Goal: Task Accomplishment & Management: Manage account settings

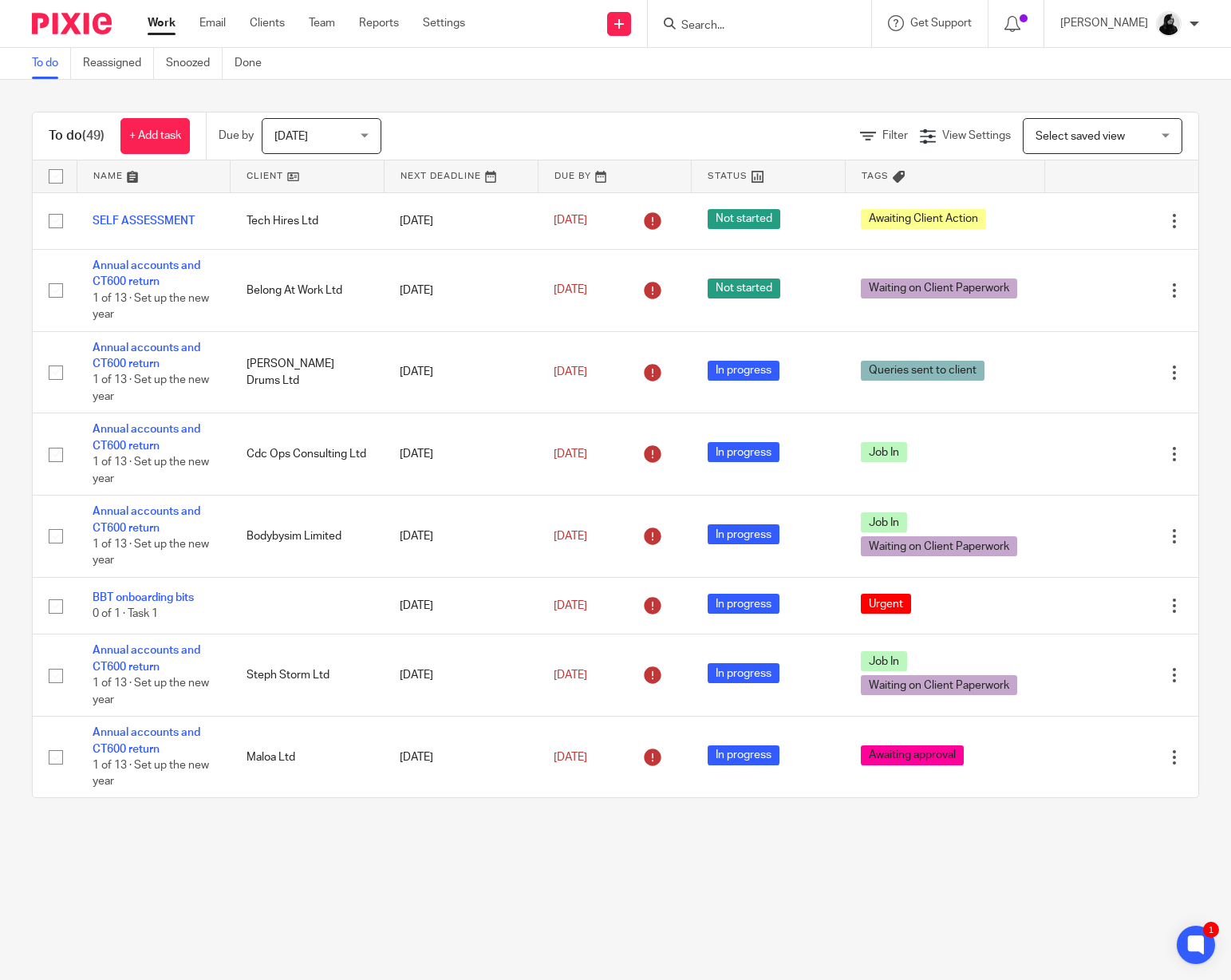
click at [702, 34] on div at bounding box center [759, 24] width 223 height 48
click at [707, 29] on input "Search" at bounding box center [751, 26] width 144 height 14
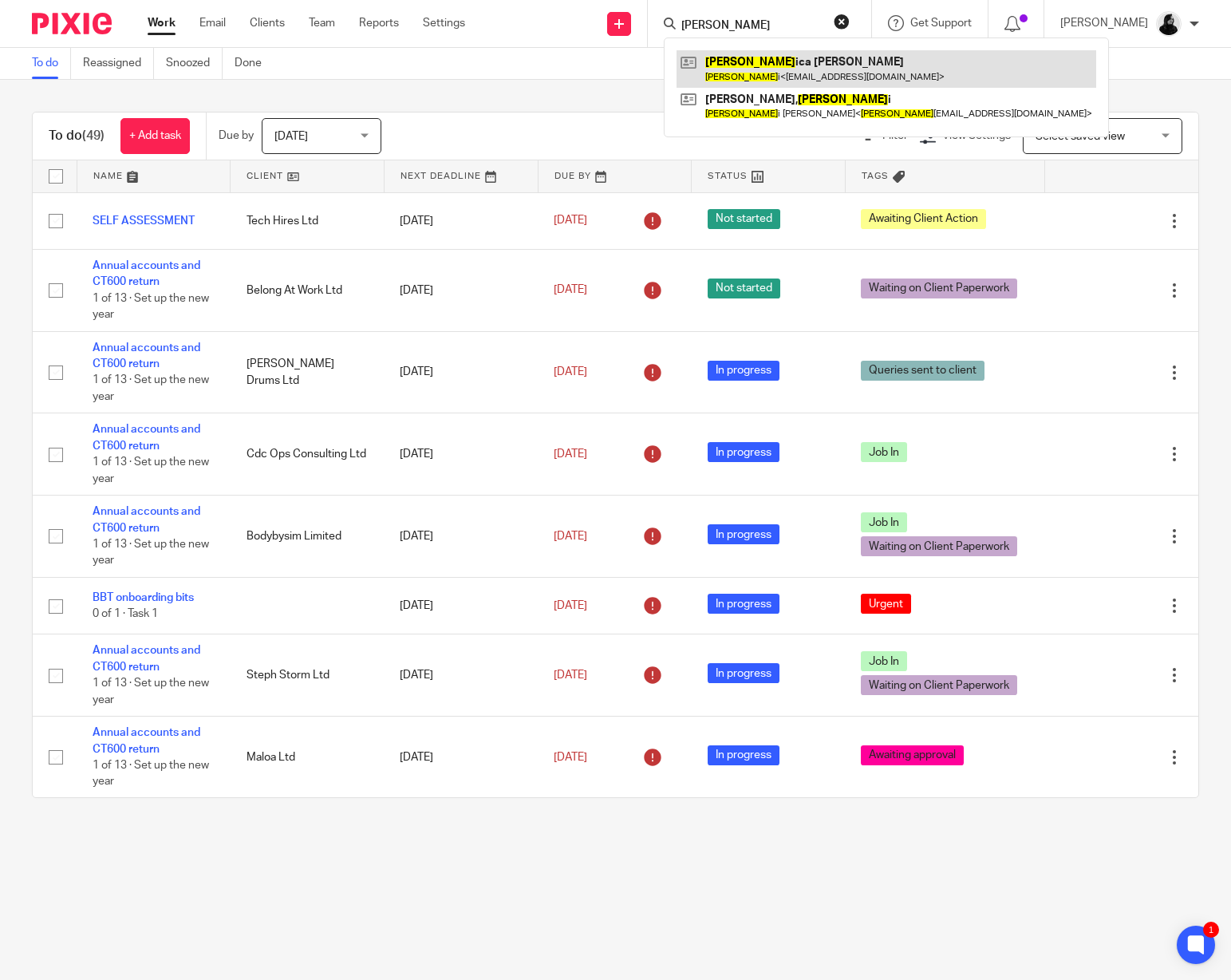
type input "jess"
click at [724, 61] on link at bounding box center [886, 68] width 419 height 37
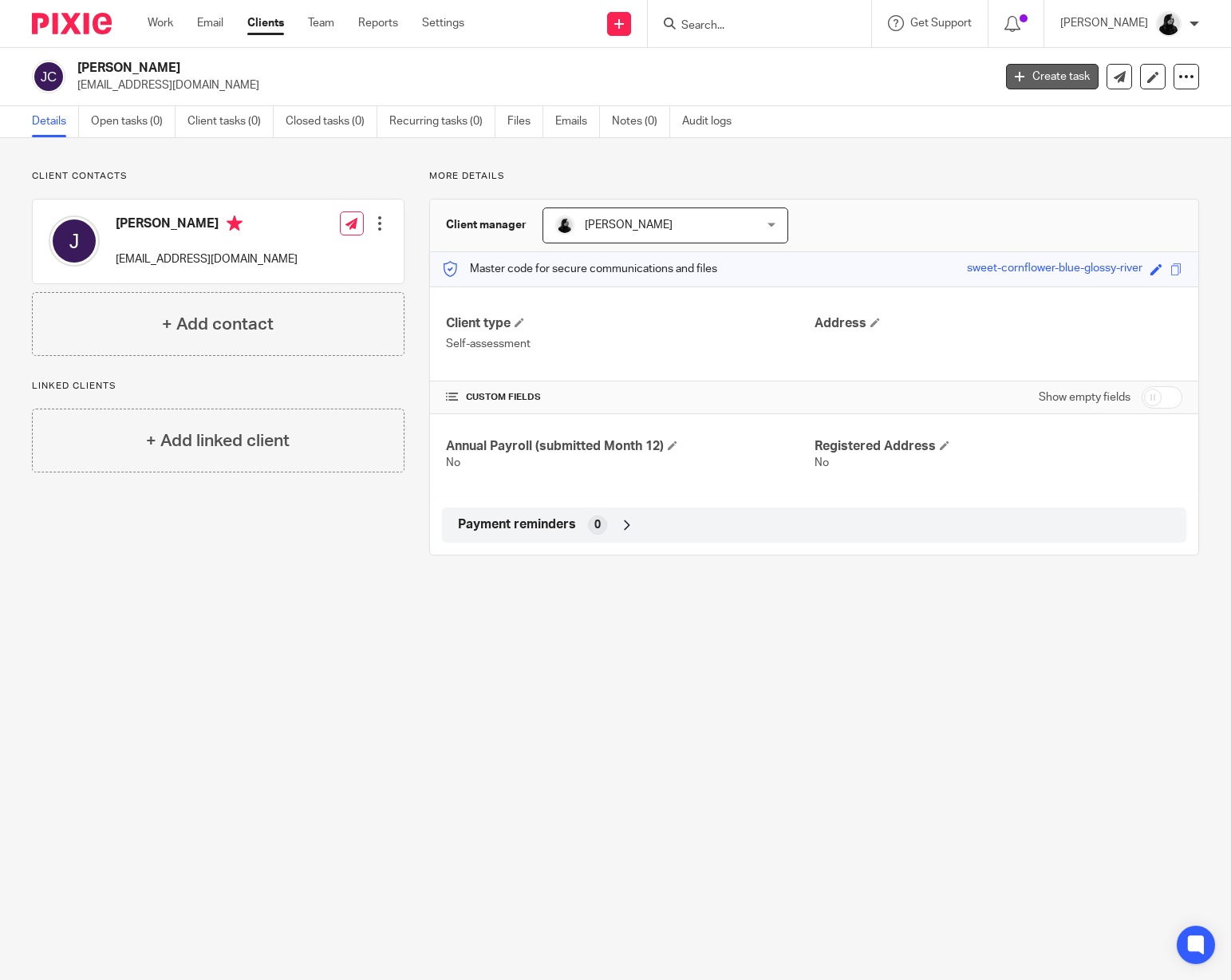
click at [1065, 74] on link "Create task" at bounding box center [1051, 76] width 92 height 26
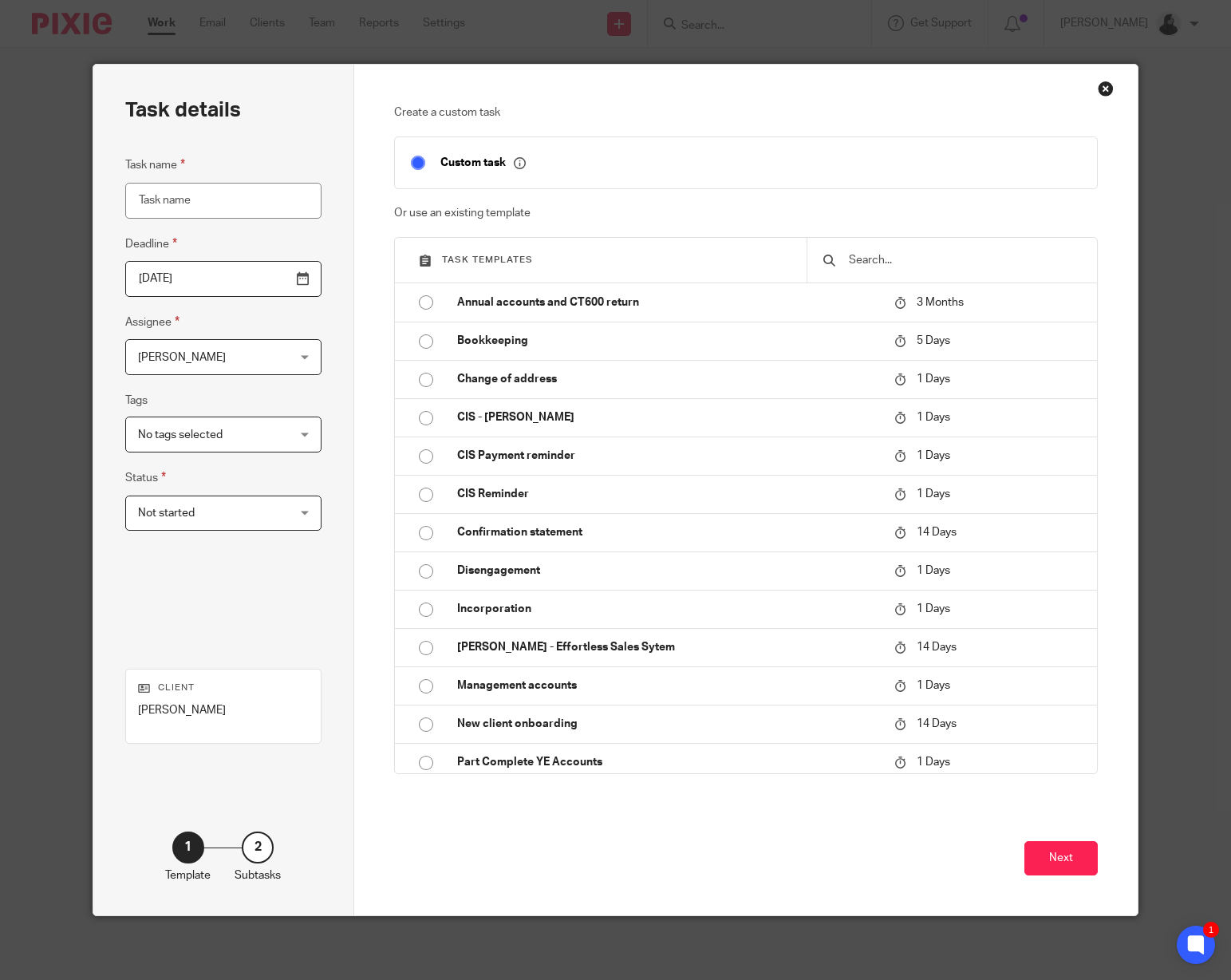
click at [1106, 84] on div "Close this dialog window" at bounding box center [1106, 88] width 16 height 16
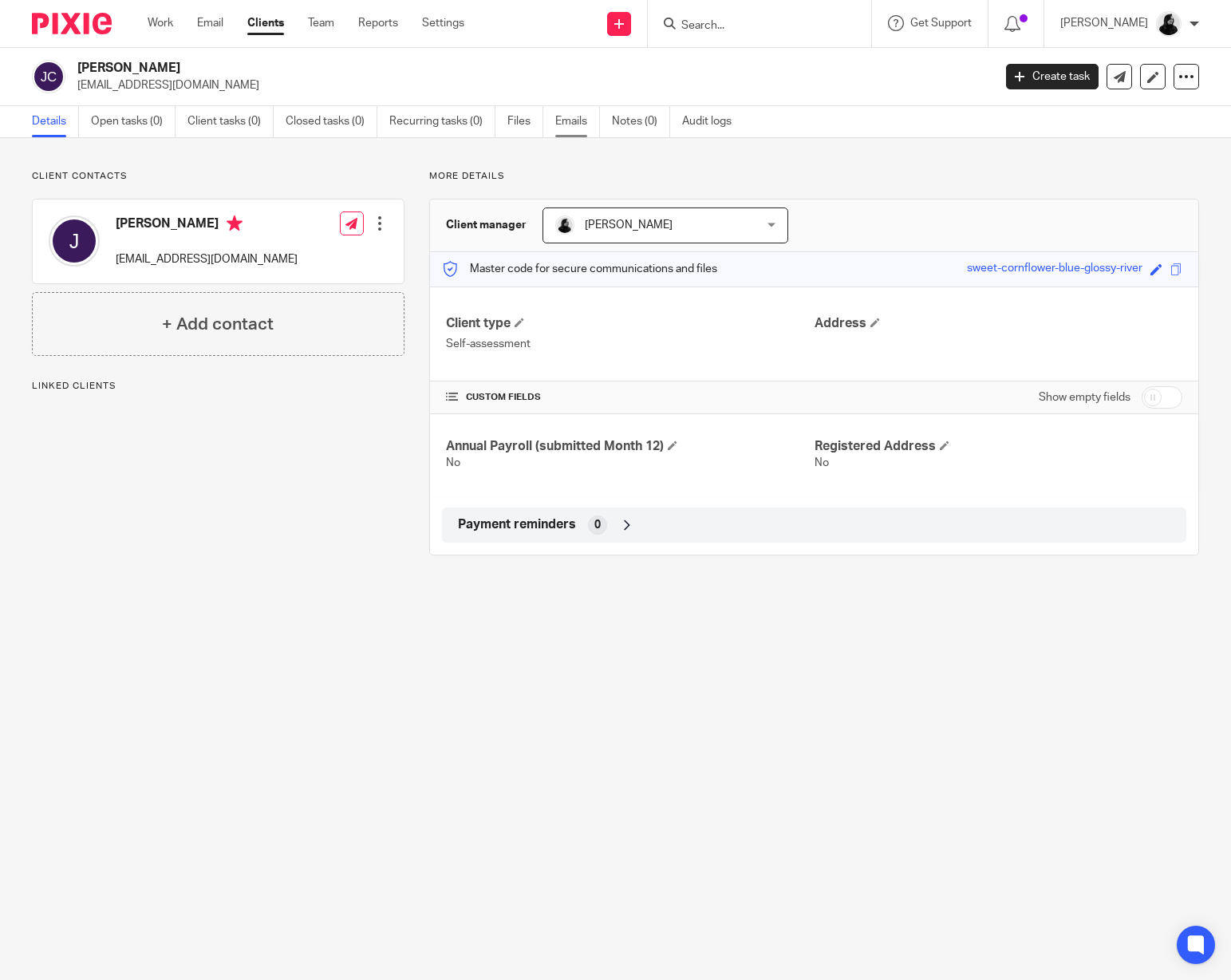
click at [570, 117] on link "Emails" at bounding box center [577, 122] width 45 height 31
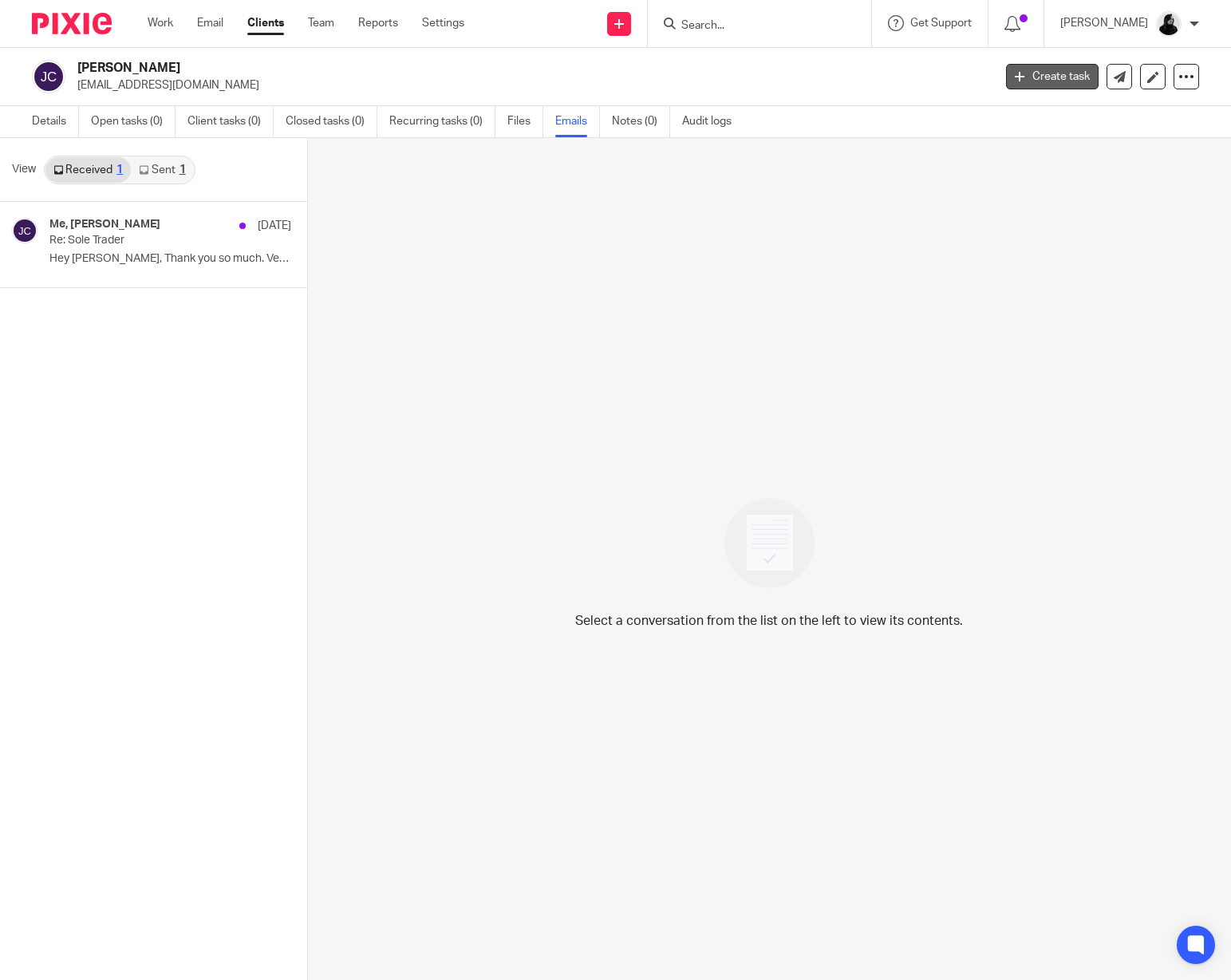
click at [1035, 83] on link "Create task" at bounding box center [1051, 76] width 92 height 26
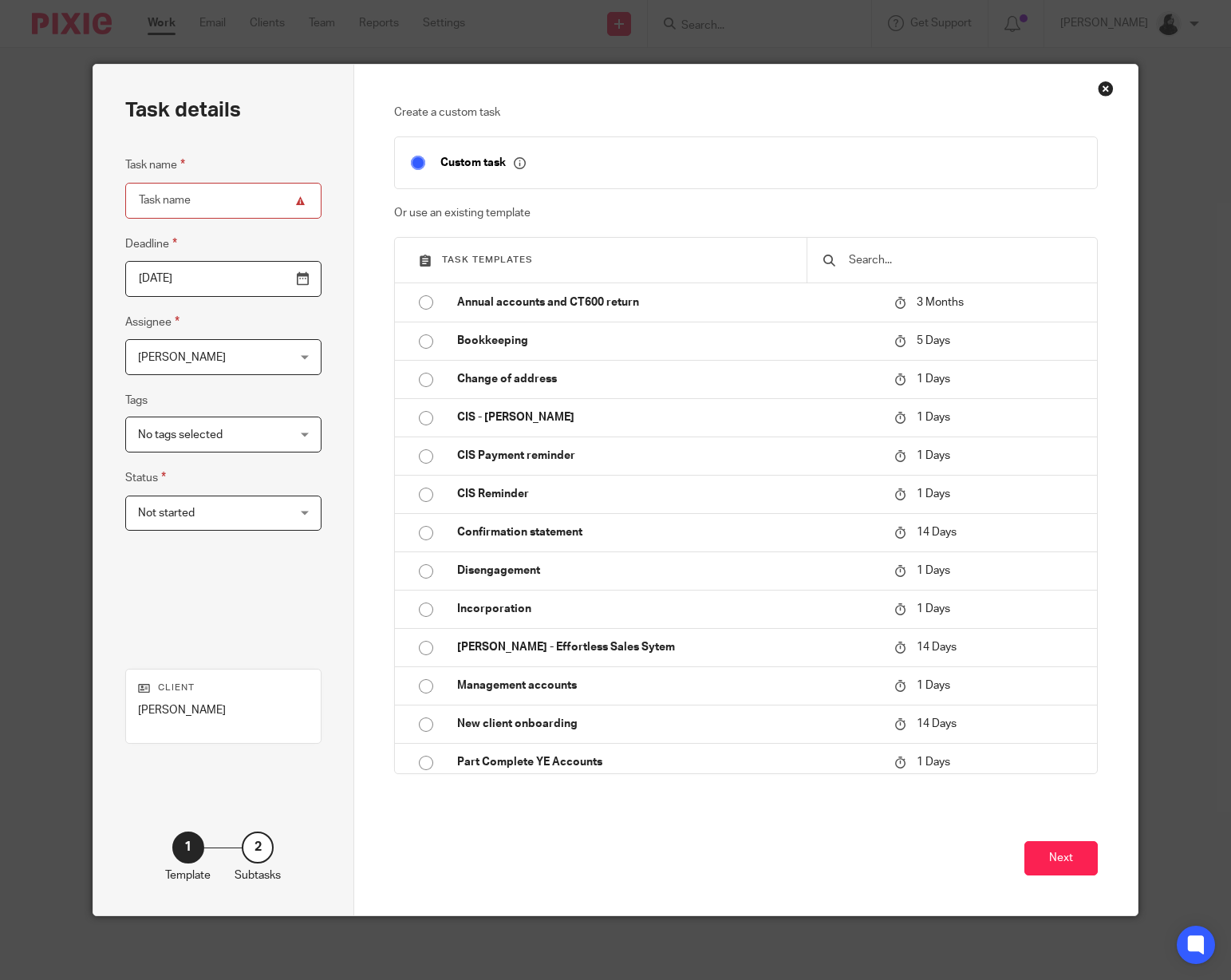
click at [1108, 87] on div "Close this dialog window" at bounding box center [1106, 88] width 16 height 16
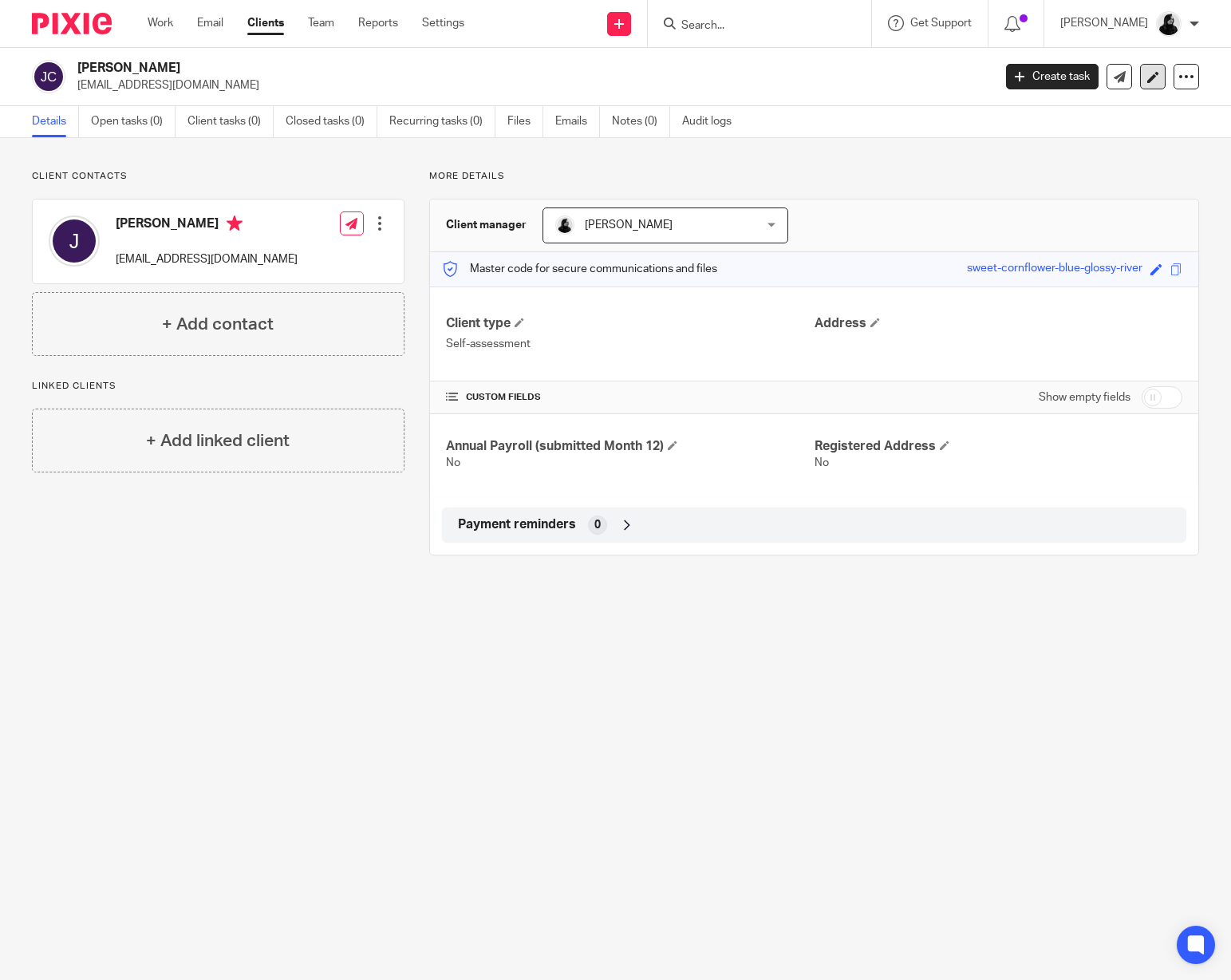
click at [1154, 84] on link at bounding box center [1152, 76] width 26 height 26
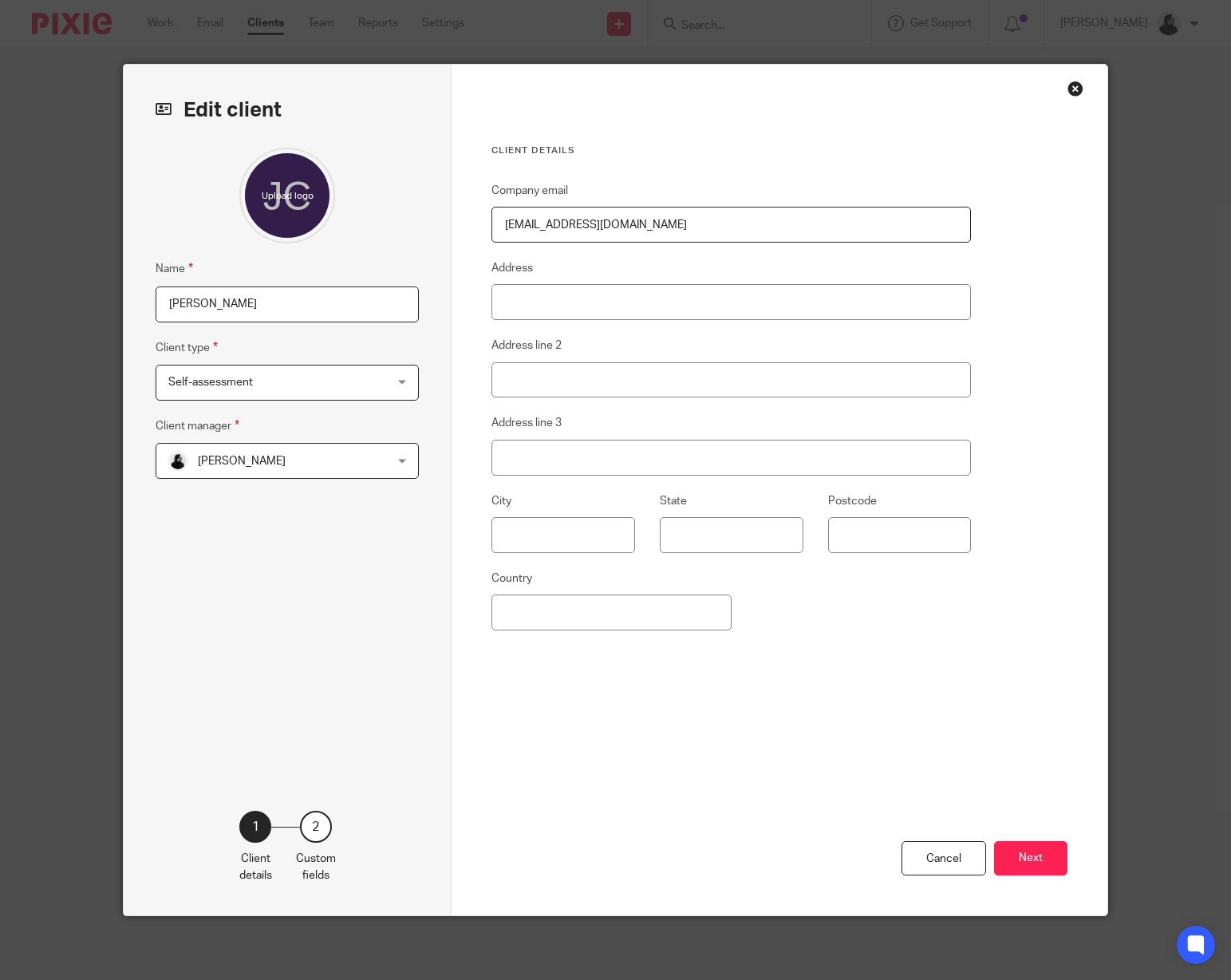
click at [1083, 92] on div "Client details Company email [EMAIL_ADDRESS][DOMAIN_NAME] Address Address line …" at bounding box center [779, 490] width 656 height 851
click at [1074, 92] on div "Close this dialog window" at bounding box center [1075, 88] width 16 height 16
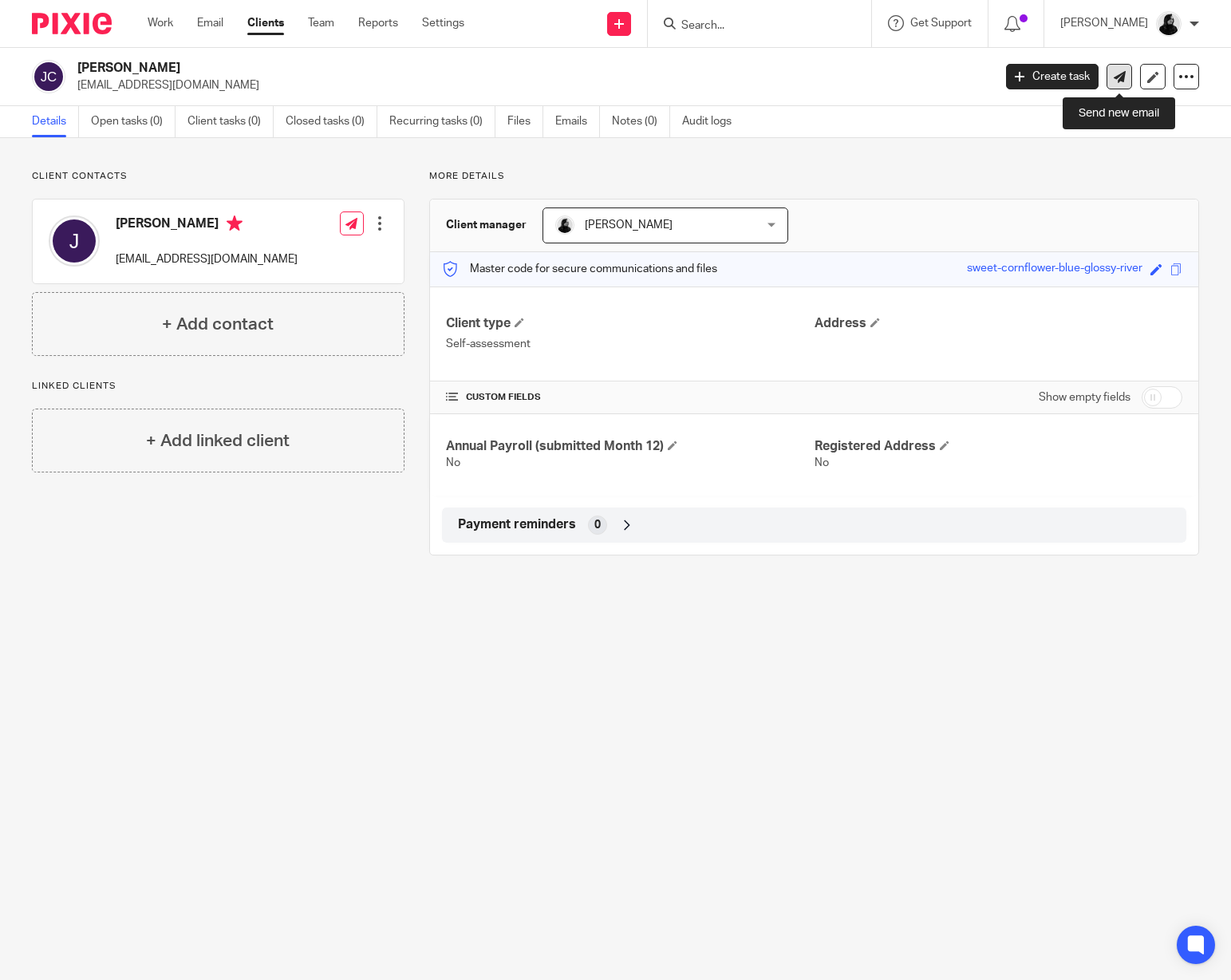
click at [1120, 85] on link at bounding box center [1119, 76] width 26 height 26
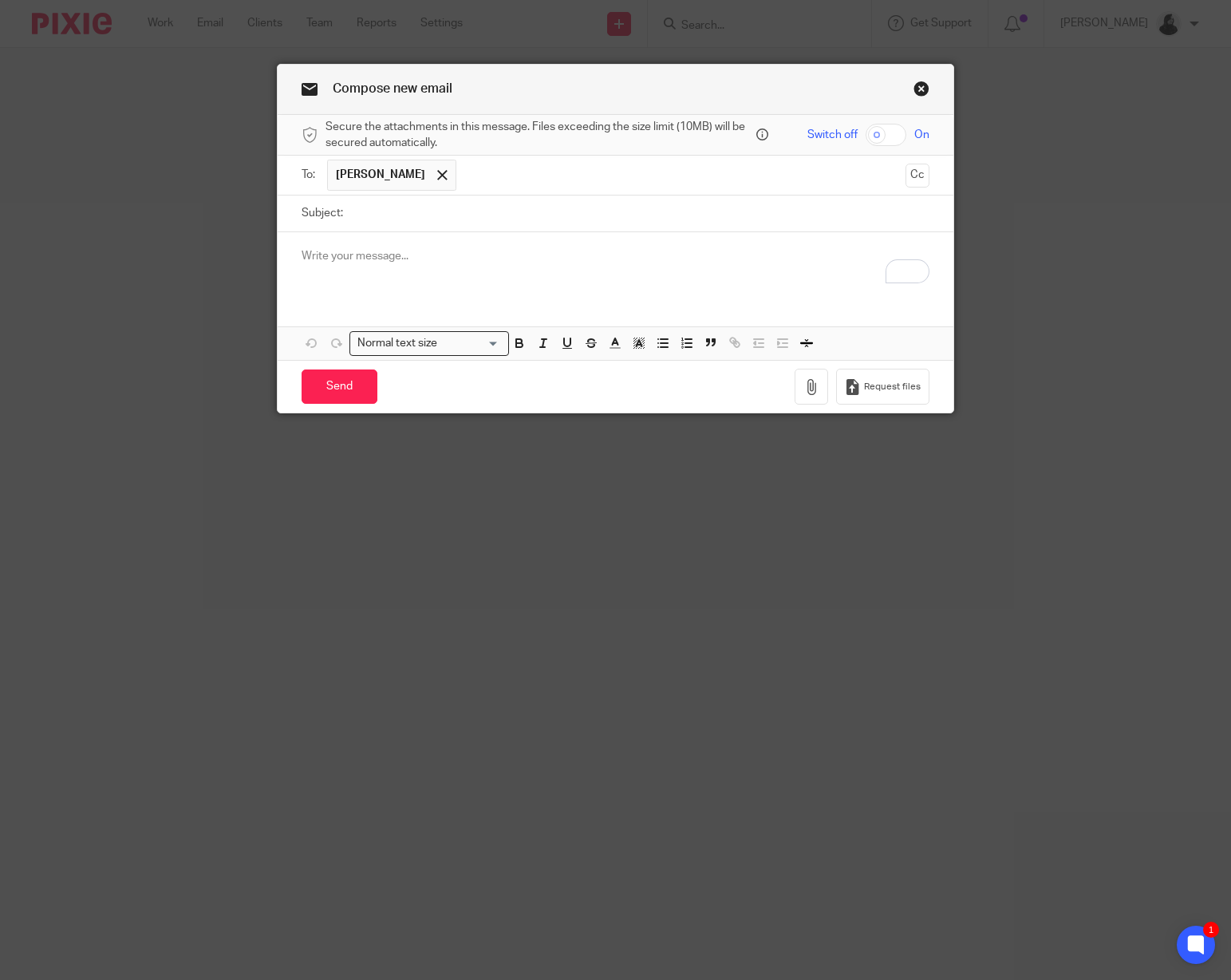
click at [921, 93] on link "Close this dialog window" at bounding box center [921, 91] width 16 height 22
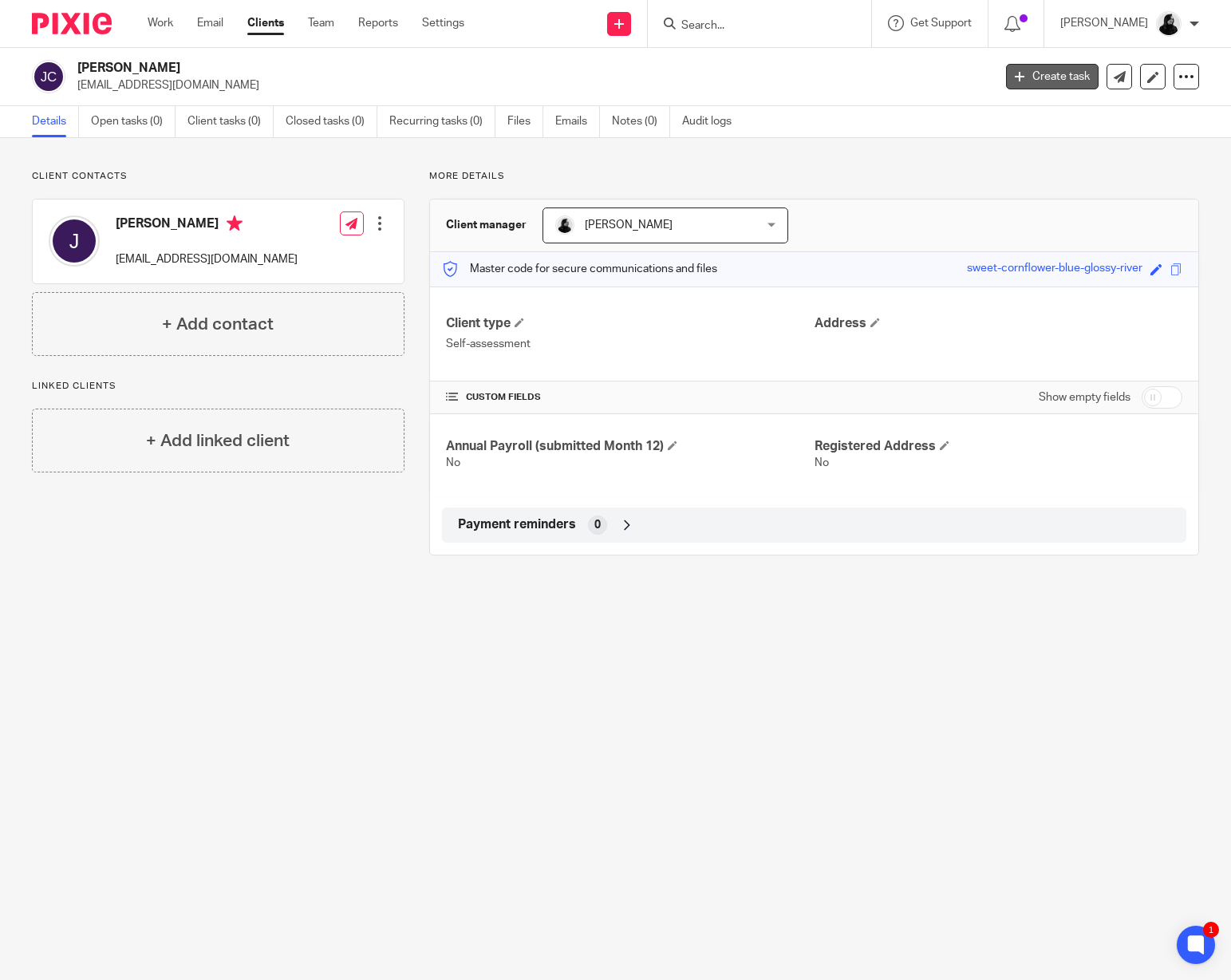
click at [1061, 68] on link "Create task" at bounding box center [1051, 76] width 92 height 26
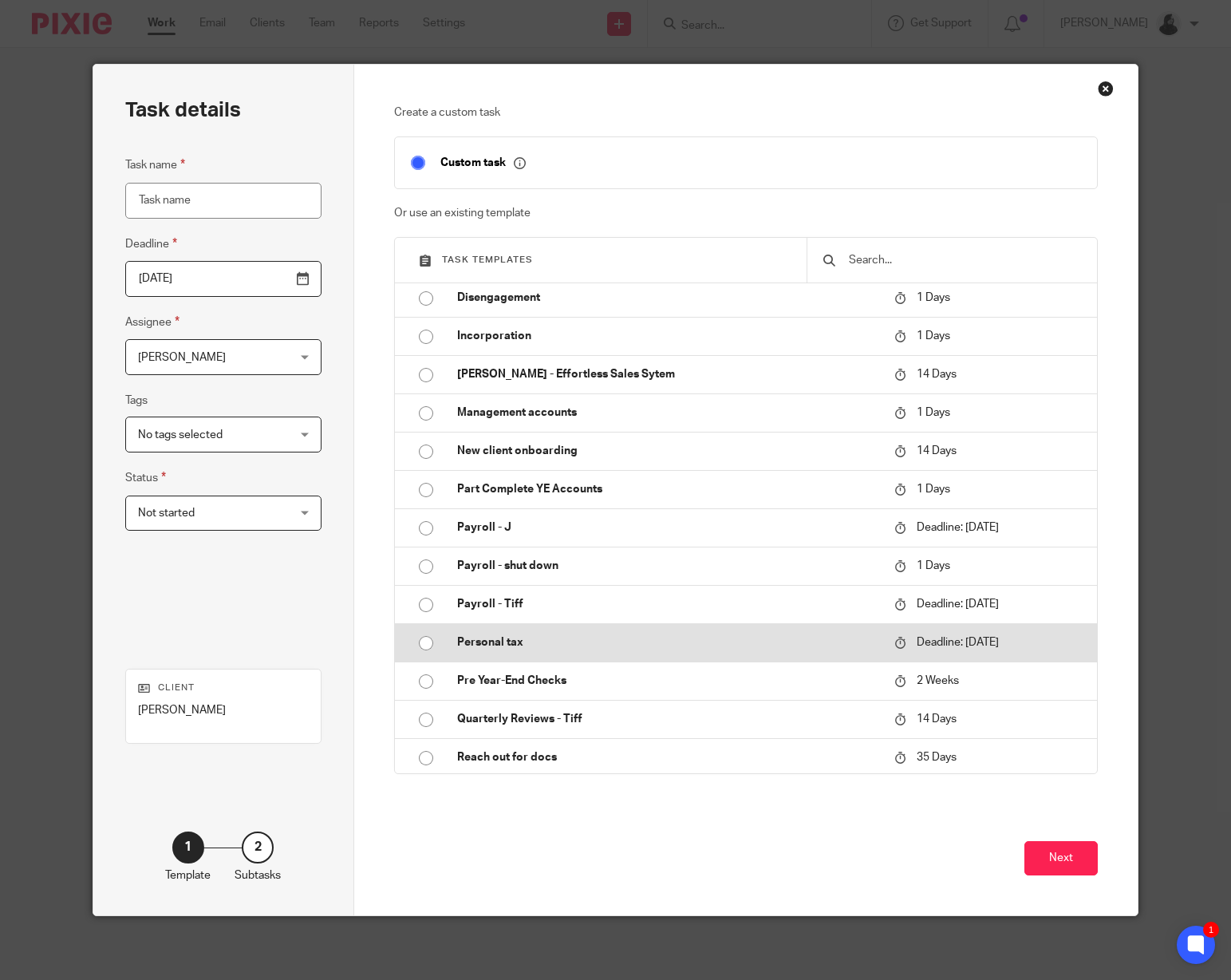
scroll to position [289, 0]
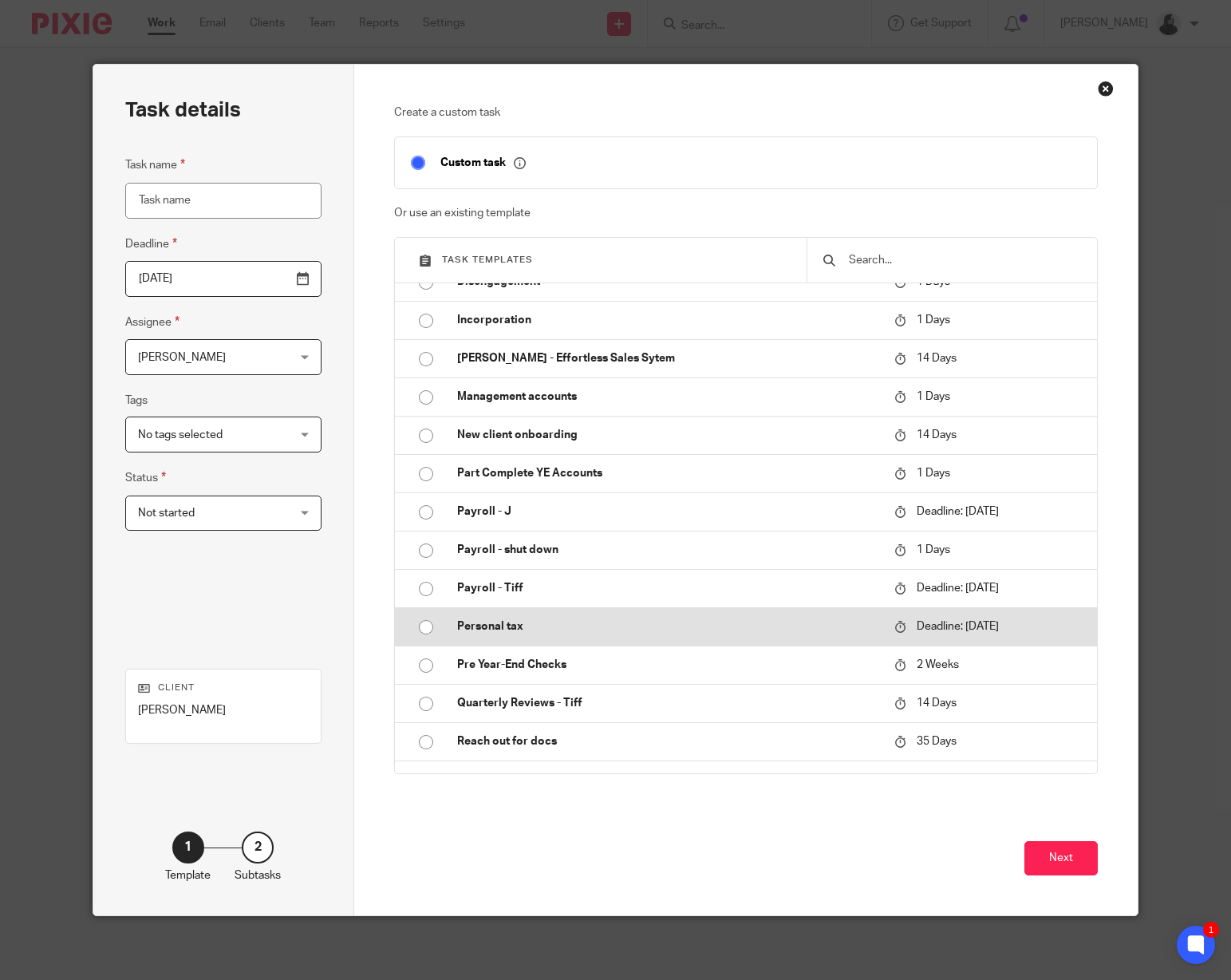
click at [548, 645] on td "Personal tax" at bounding box center [664, 626] width 445 height 38
type input "2026-01-31"
type input "Personal tax"
checkbox input "false"
radio input "true"
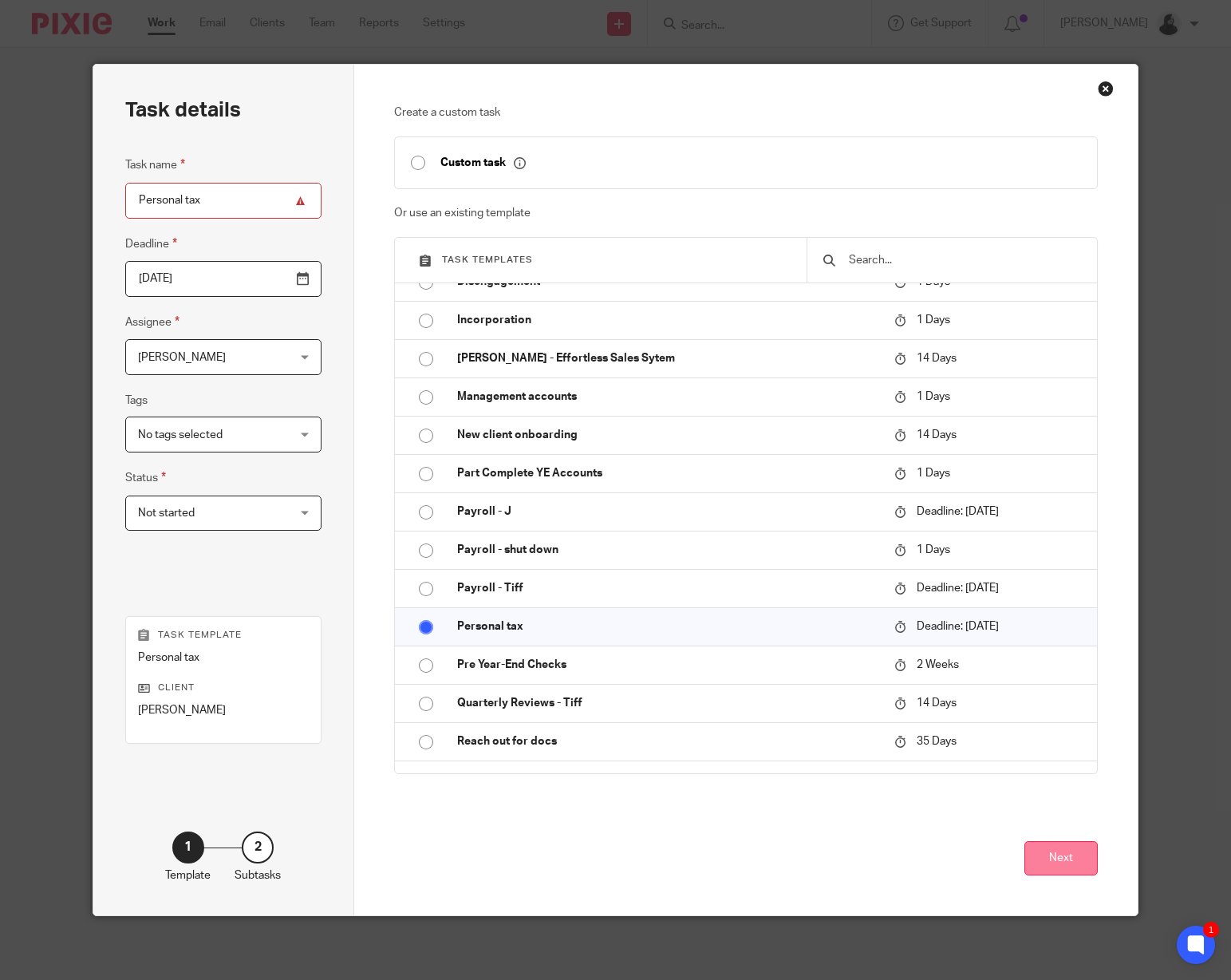
click at [1045, 852] on button "Next" at bounding box center [1061, 858] width 73 height 34
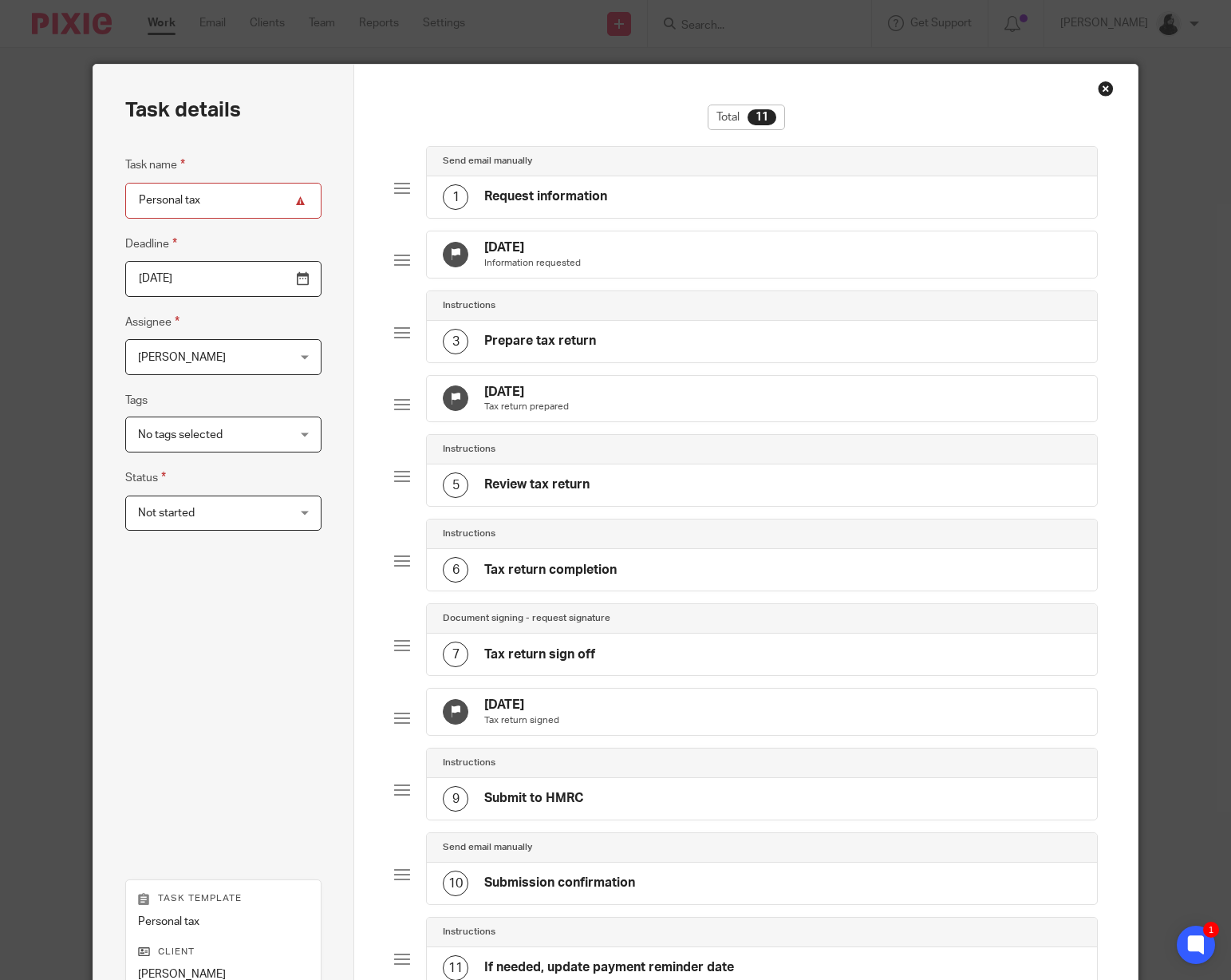
scroll to position [302, 0]
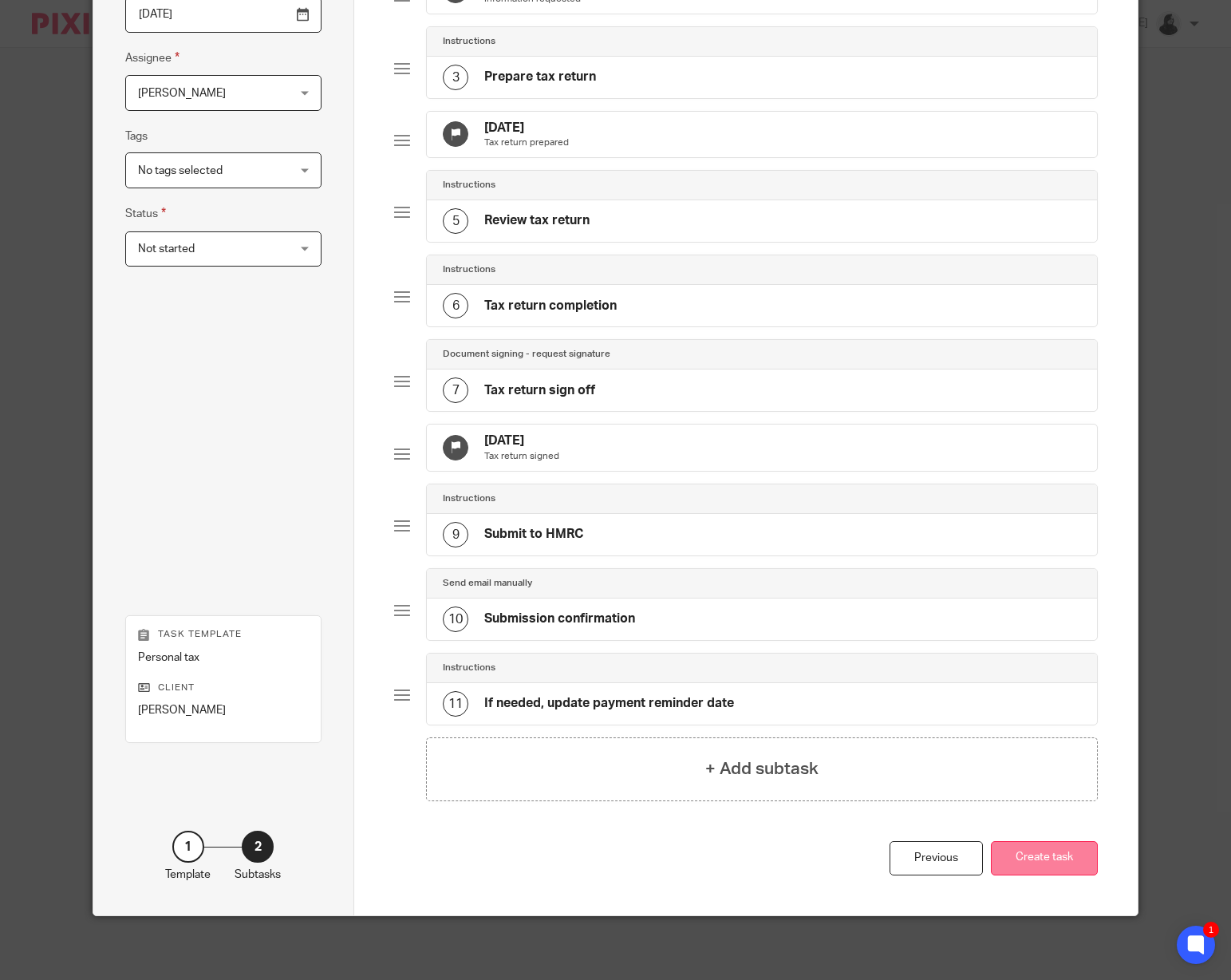
click at [1030, 861] on button "Create task" at bounding box center [1044, 858] width 106 height 34
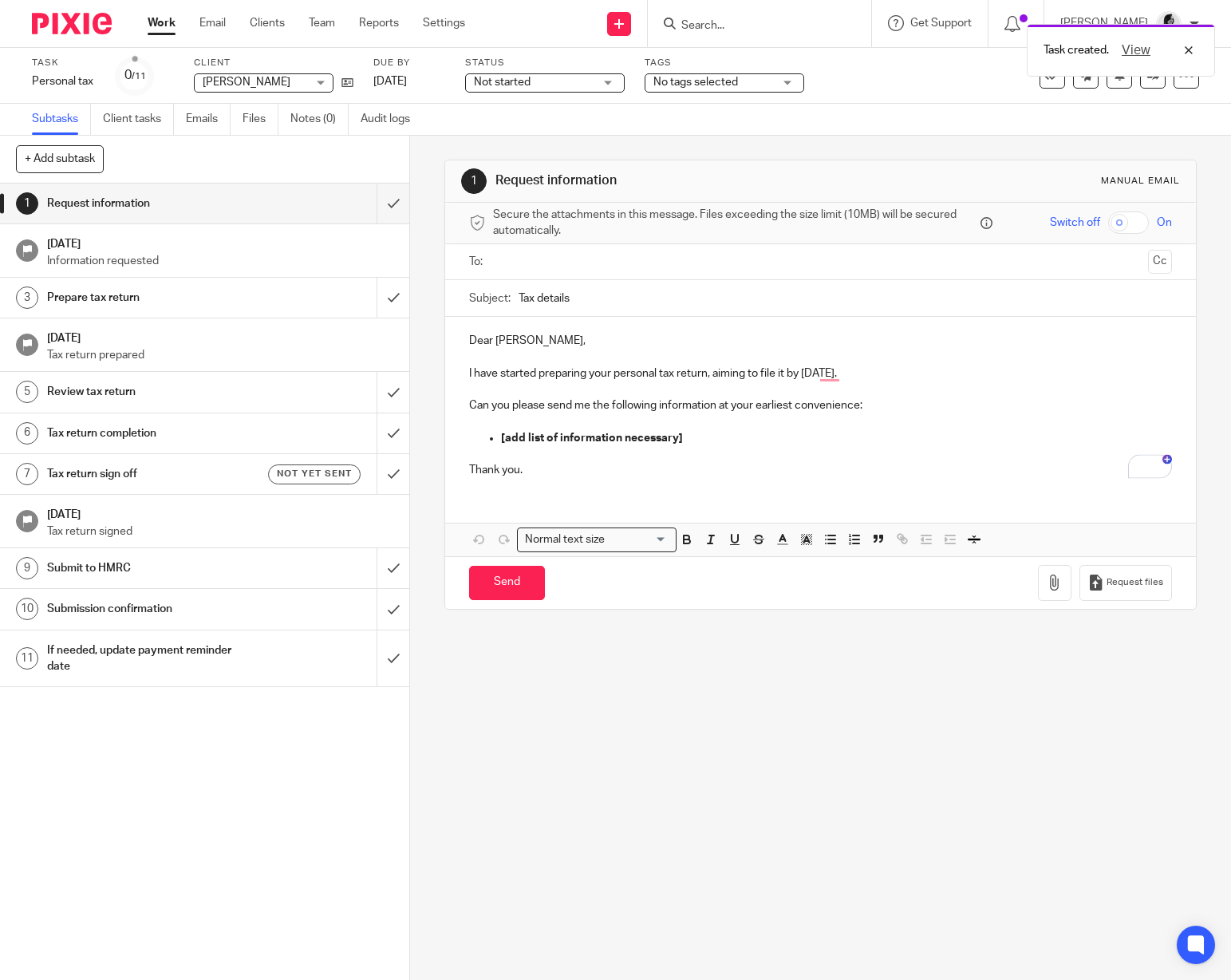
click at [237, 479] on h1 "Tax return sign off" at bounding box center [152, 473] width 209 height 24
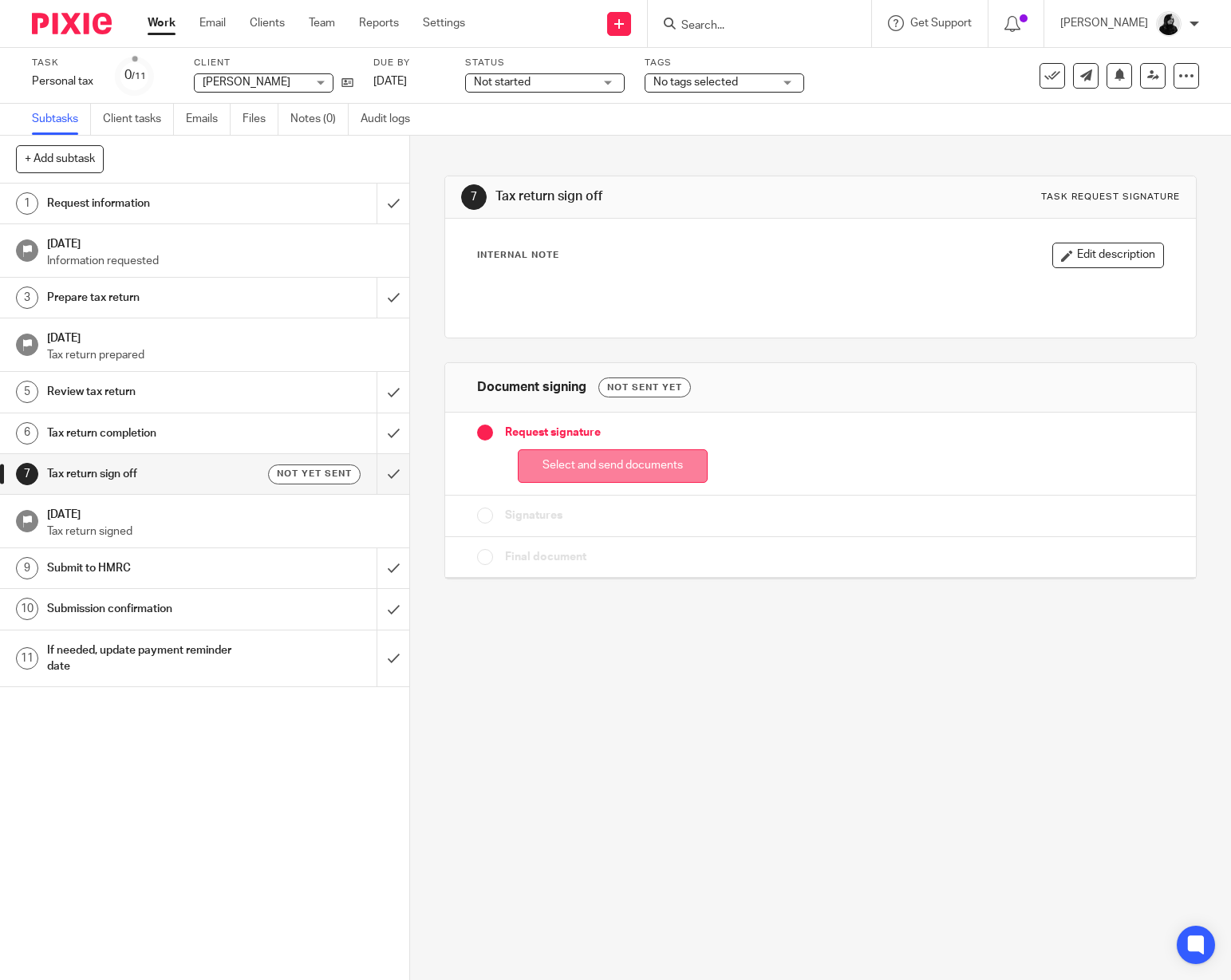
click at [681, 467] on button "Select and send documents" at bounding box center [613, 467] width 190 height 34
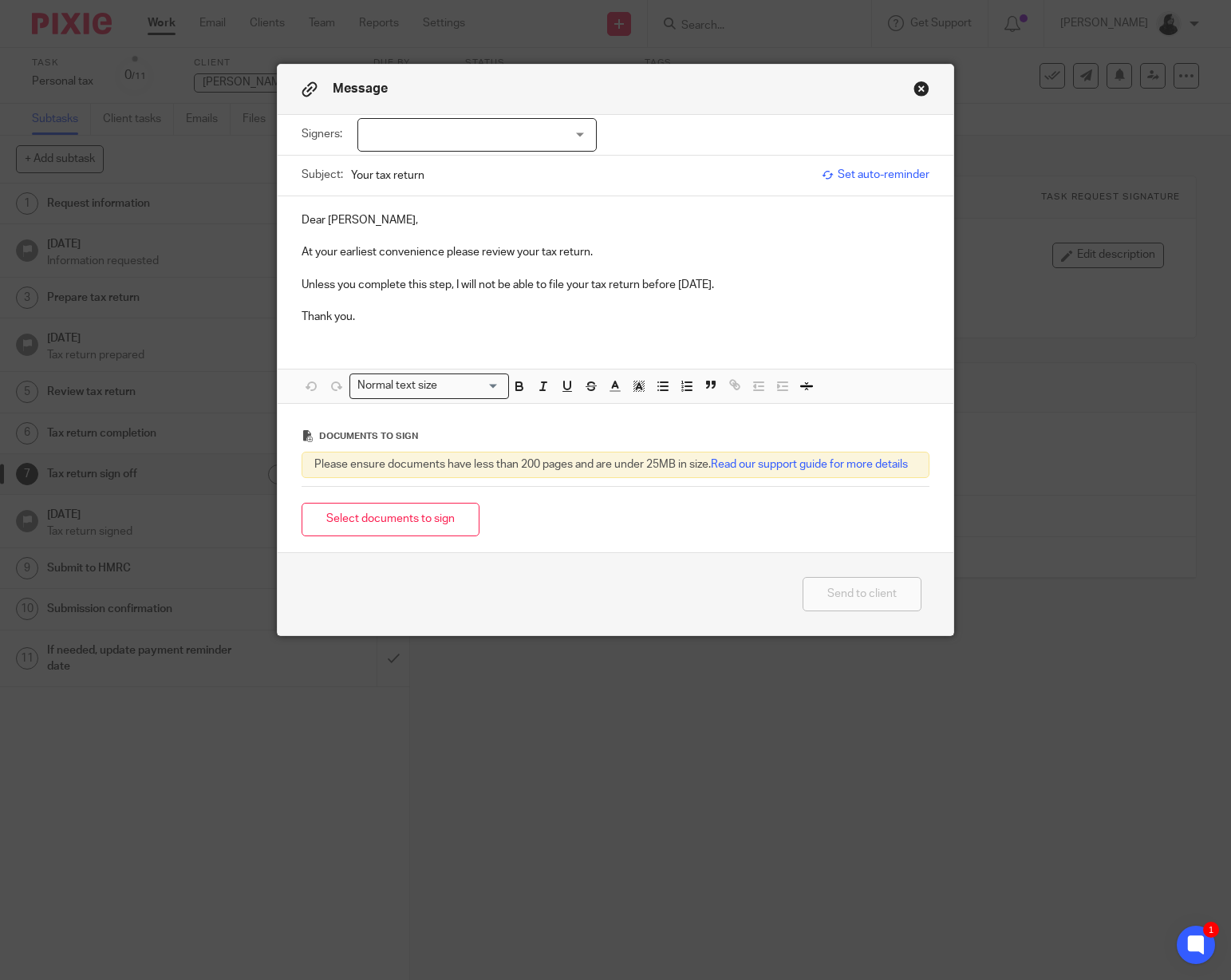
click at [502, 125] on div at bounding box center [477, 134] width 240 height 33
click at [478, 172] on li "[PERSON_NAME]" at bounding box center [477, 168] width 238 height 32
click at [505, 330] on div "Dear [PERSON_NAME], At your earliest convenience please review your tax return.…" at bounding box center [615, 266] width 676 height 142
click at [402, 529] on button "Select documents to sign" at bounding box center [390, 520] width 178 height 34
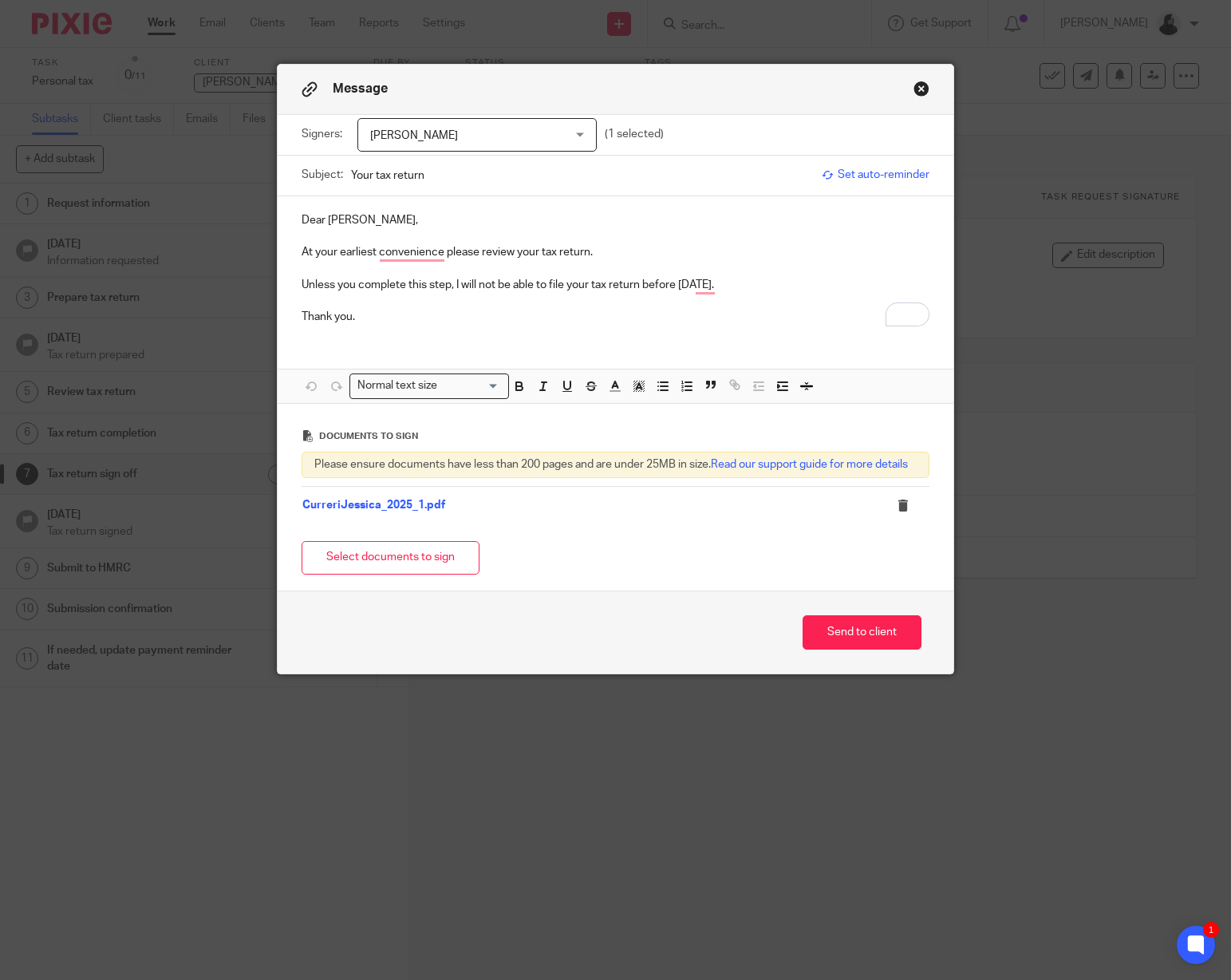
click at [529, 127] on span "[PERSON_NAME]" at bounding box center [460, 135] width 181 height 33
click at [487, 161] on li "[PERSON_NAME]" at bounding box center [477, 168] width 238 height 32
click at [697, 151] on div "Signers: Jessi (0 selected)" at bounding box center [615, 135] width 628 height 40
click at [640, 128] on div "Signers: Jessi (0 selected)" at bounding box center [615, 135] width 628 height 40
click at [537, 128] on div at bounding box center [477, 134] width 240 height 33
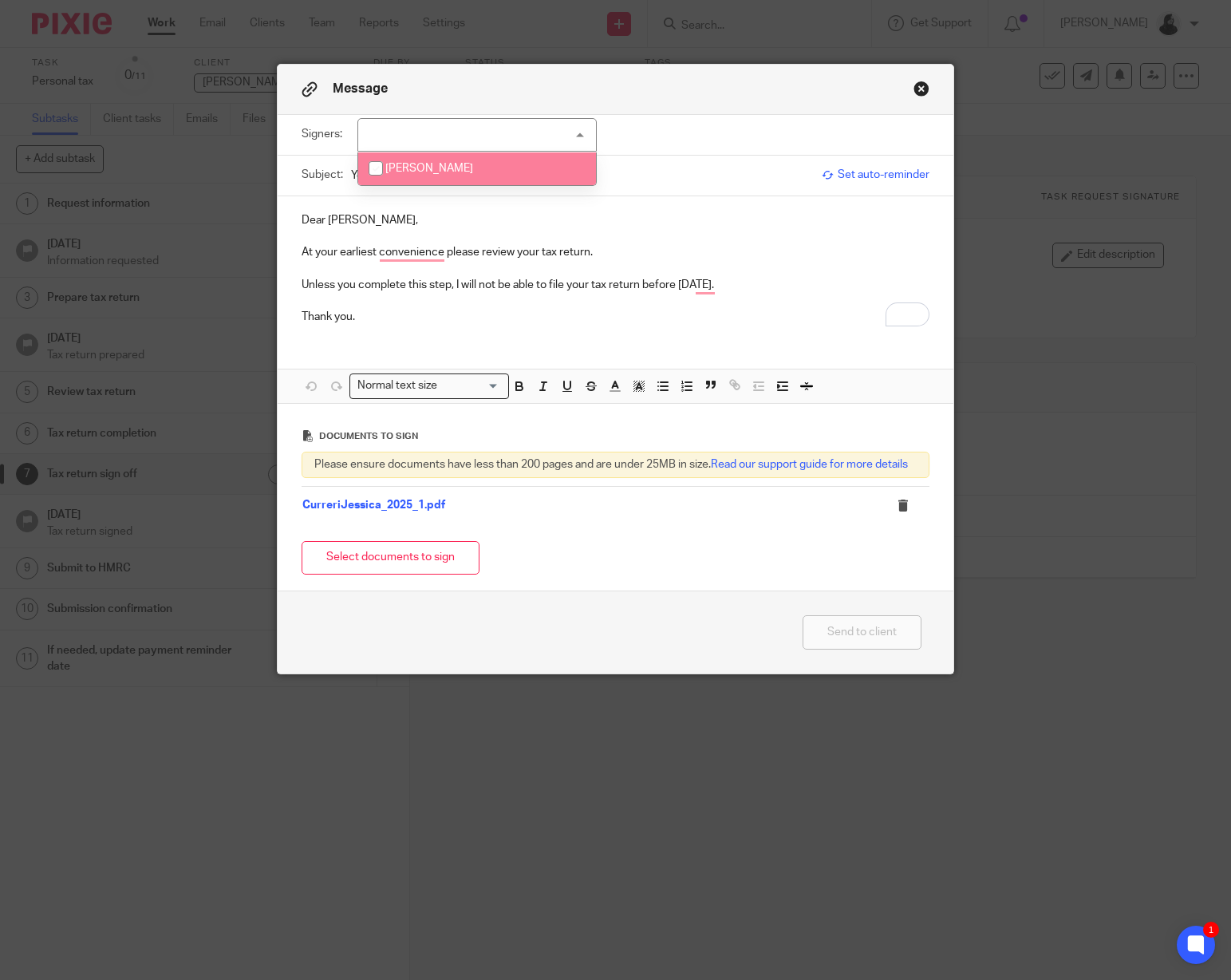
click at [503, 163] on li "[PERSON_NAME]" at bounding box center [477, 168] width 238 height 32
checkbox input "true"
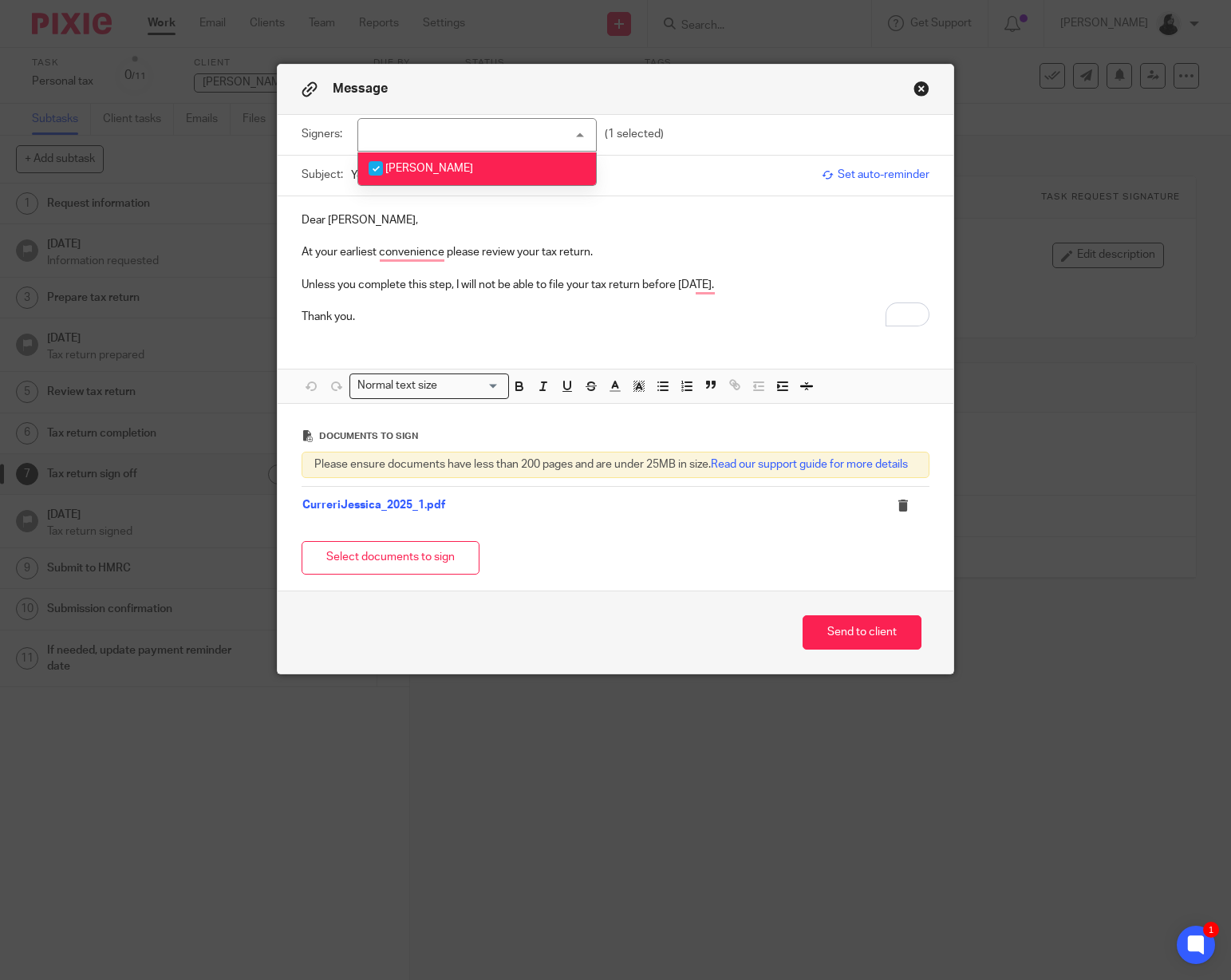
click at [627, 260] on p "At your earliest convenience please review your tax return." at bounding box center [615, 252] width 628 height 16
click at [495, 180] on input "Your tax return" at bounding box center [582, 175] width 463 height 36
type input "E"
